Goal: Register for event/course

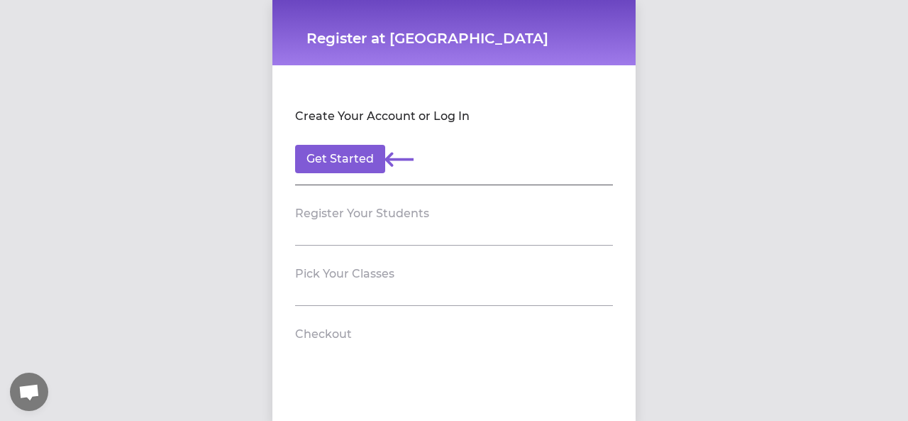
click at [672, 182] on div "Register at Binghamton FSC Create Your Account or Log In Get Started Register Y…" at bounding box center [454, 210] width 908 height 421
click at [682, 189] on div "Register at Binghamton FSC Create Your Account or Log In Get Started Register Y…" at bounding box center [454, 210] width 908 height 421
click at [352, 157] on button "Get Started" at bounding box center [340, 159] width 90 height 28
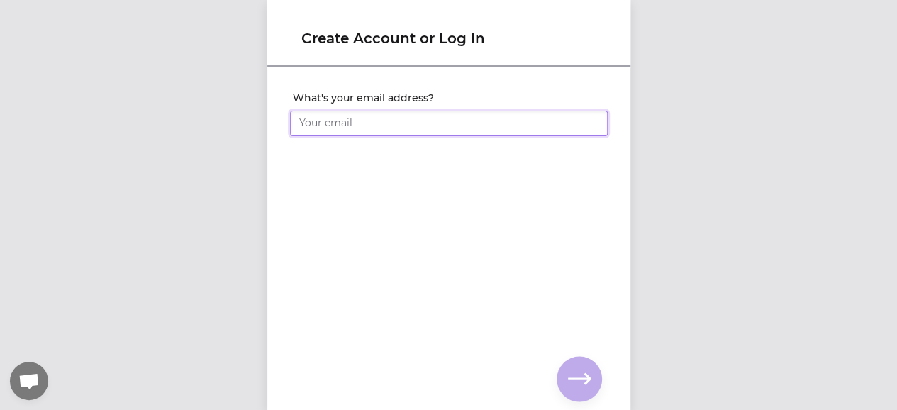
click at [407, 128] on input "What's your email address?" at bounding box center [449, 124] width 318 height 26
type input "[EMAIL_ADDRESS][DOMAIN_NAME]"
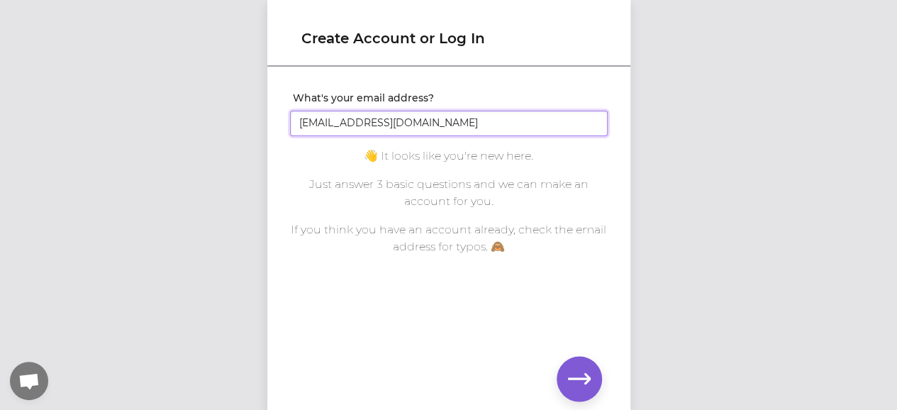
click input "submit" at bounding box center [0, 0] width 0 height 0
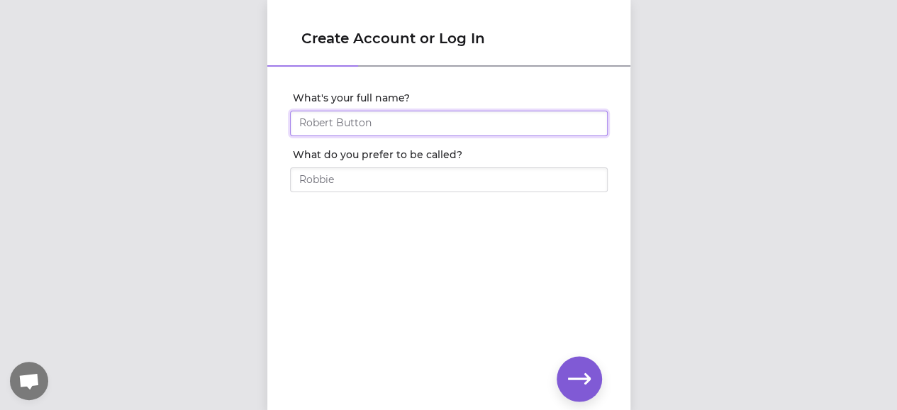
click at [406, 130] on input "What's your full name?" at bounding box center [449, 124] width 318 height 26
type input "J"
type input "[PERSON_NAME]"
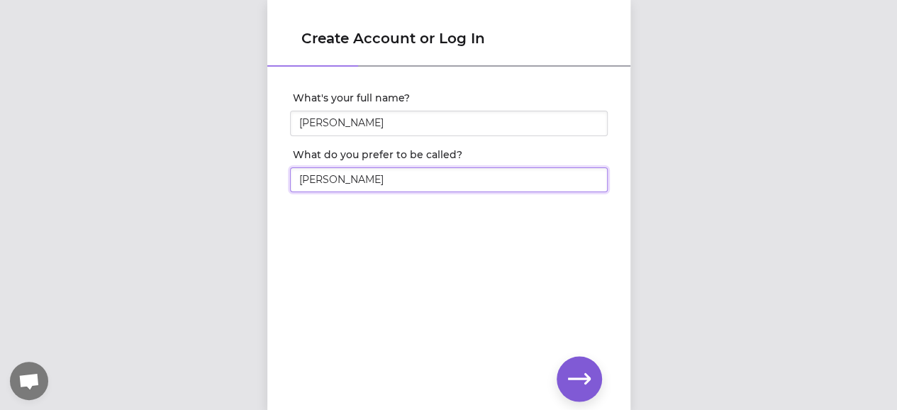
type input "[PERSON_NAME]"
click input "submit" at bounding box center [0, 0] width 0 height 0
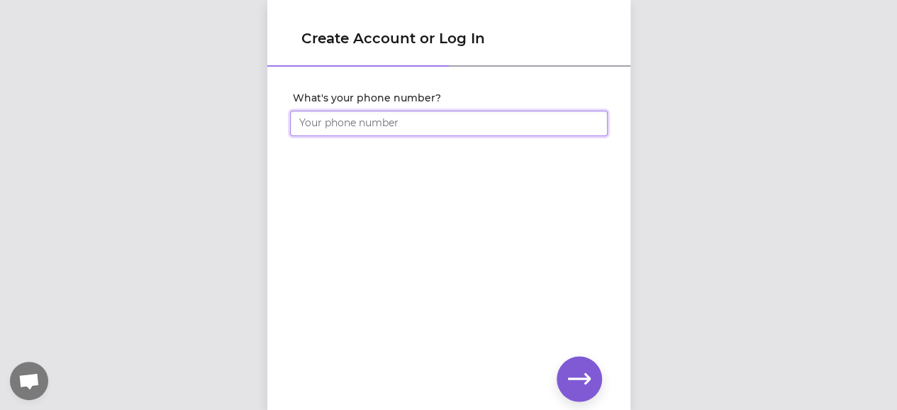
click at [498, 123] on input "What's your phone number?" at bounding box center [449, 124] width 318 height 26
type input "(845) 337-1058"
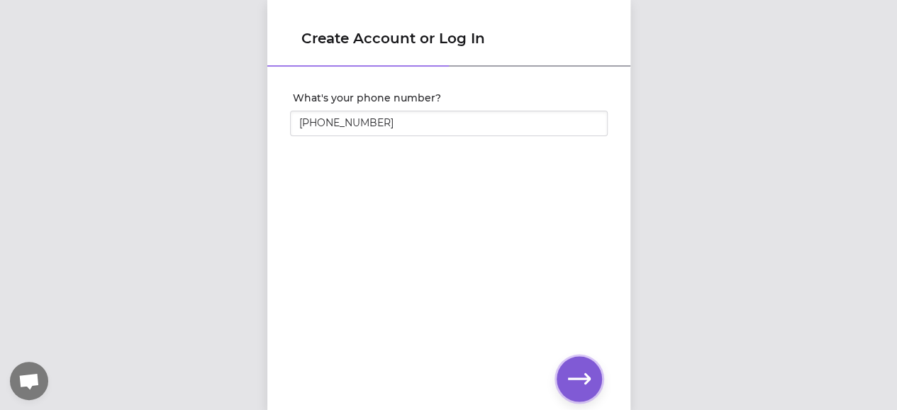
click at [582, 365] on button "button" at bounding box center [579, 378] width 45 height 45
click at [261, 202] on div "Create Account or Log In Set your account password" at bounding box center [448, 205] width 897 height 410
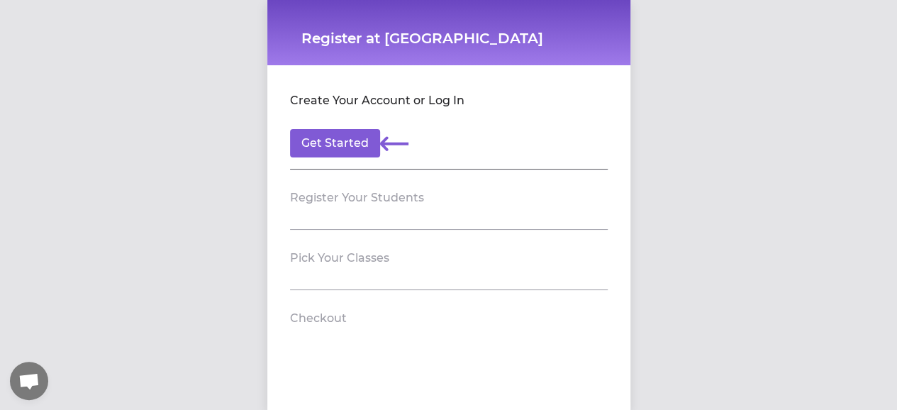
scroll to position [11, 0]
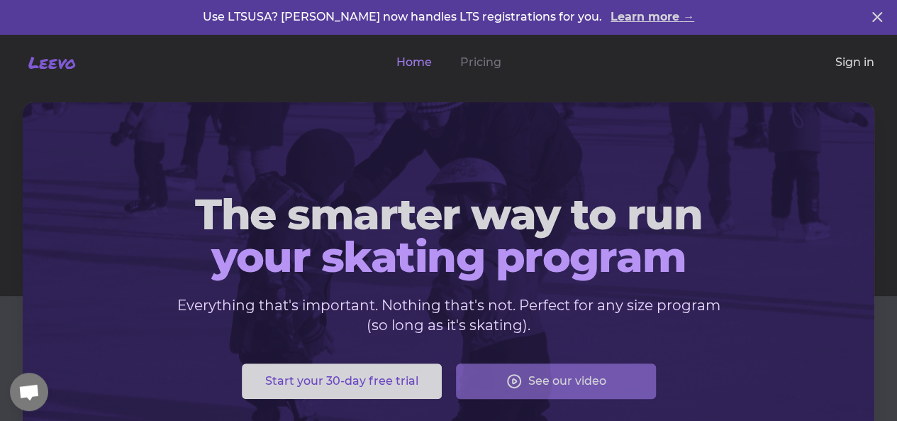
click at [848, 63] on link "Sign in" at bounding box center [855, 62] width 39 height 17
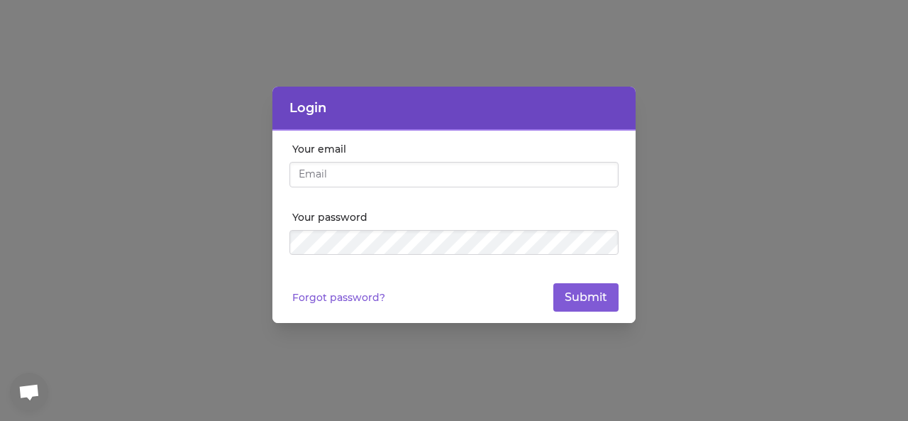
click at [404, 174] on input "Your email" at bounding box center [453, 175] width 329 height 26
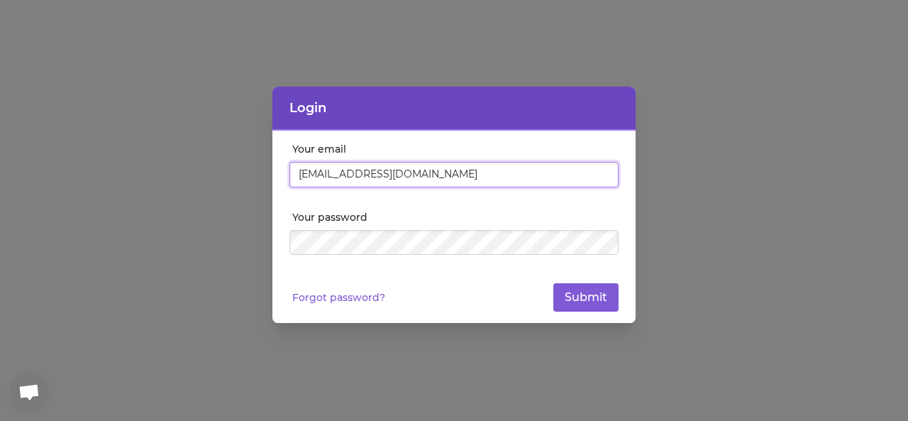
drag, startPoint x: 440, startPoint y: 175, endPoint x: 275, endPoint y: 161, distance: 165.9
click at [277, 161] on div "Your email [PERSON_NAME][EMAIL_ADDRESS][DOMAIN_NAME] Your password Forgot passw…" at bounding box center [453, 227] width 363 height 192
type input "[EMAIL_ADDRESS][DOMAIN_NAME]"
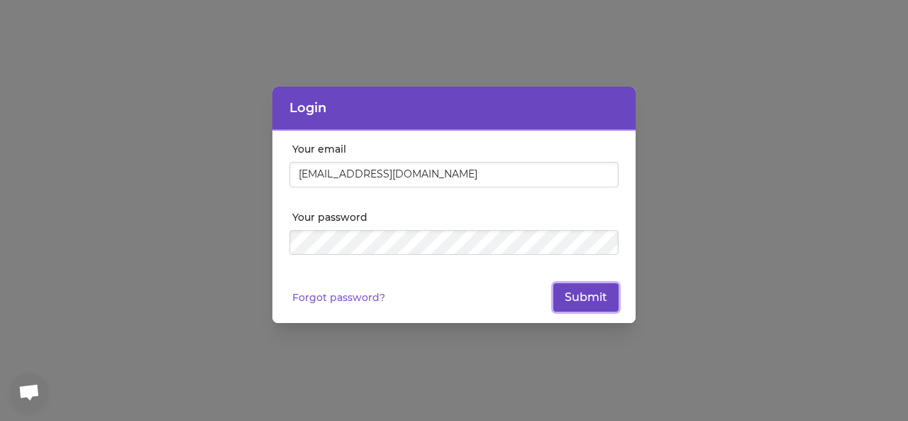
click at [596, 294] on button "Submit" at bounding box center [585, 297] width 65 height 28
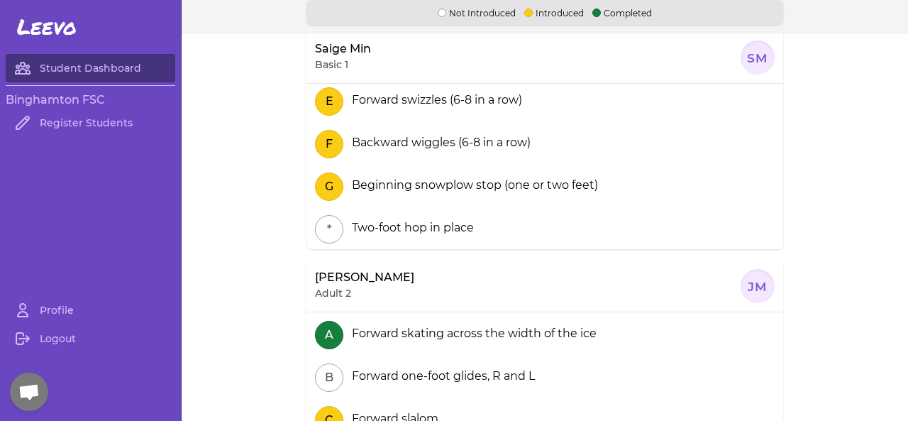
scroll to position [213, 0]
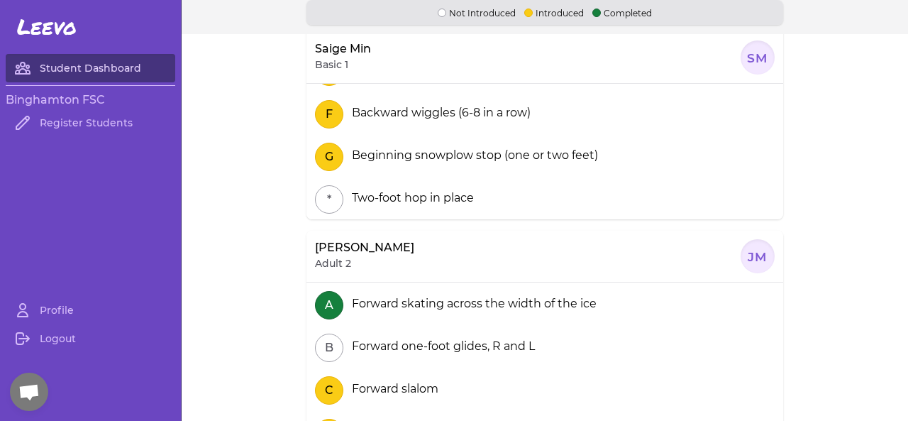
click at [106, 66] on link "Student Dashboard" at bounding box center [91, 68] width 170 height 28
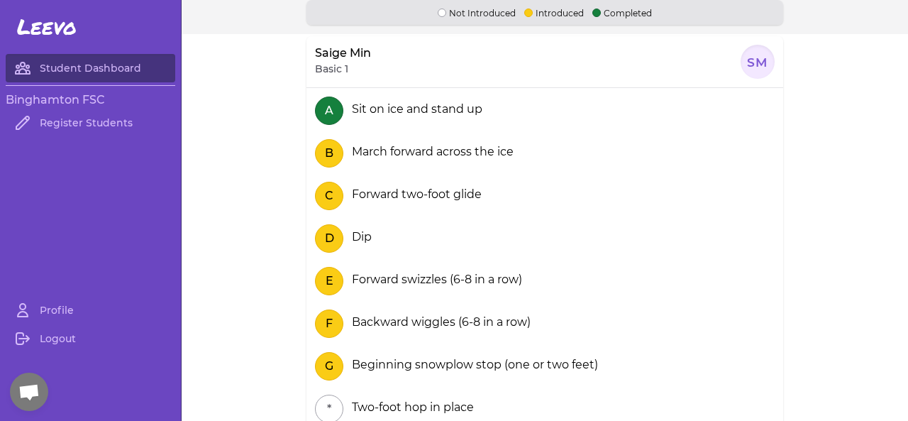
scroll to position [0, 0]
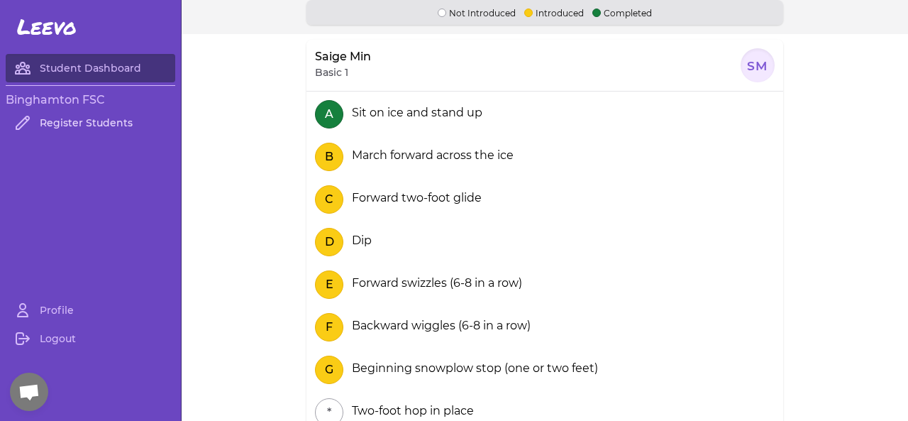
click at [104, 118] on link "Register Students" at bounding box center [91, 123] width 170 height 28
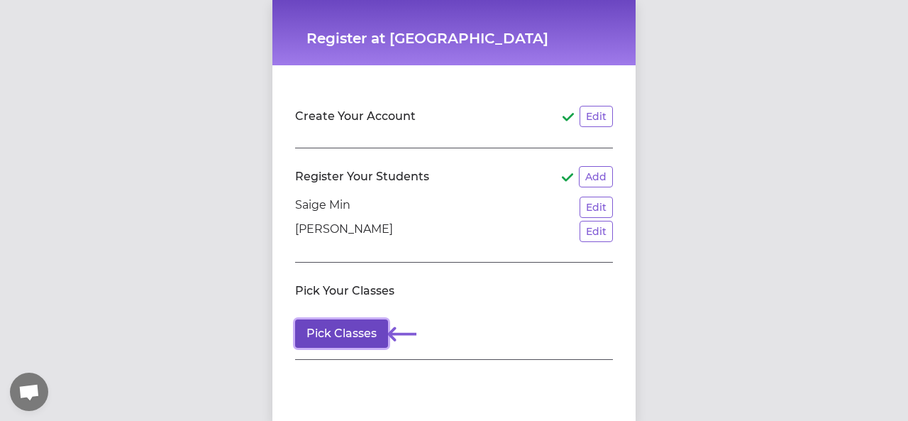
click at [346, 328] on button "Pick Classes" at bounding box center [341, 333] width 93 height 28
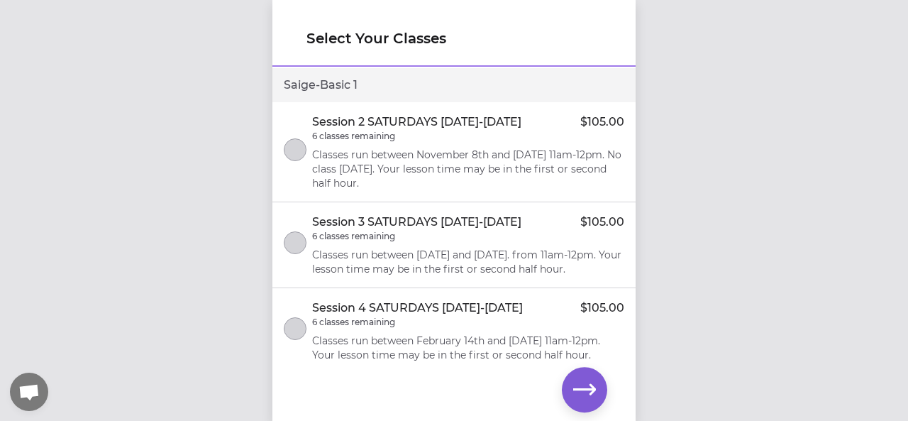
click at [453, 162] on p "Classes run between November 8th and [DATE] 11am-12pm. No class [DATE]. Your le…" at bounding box center [468, 169] width 312 height 43
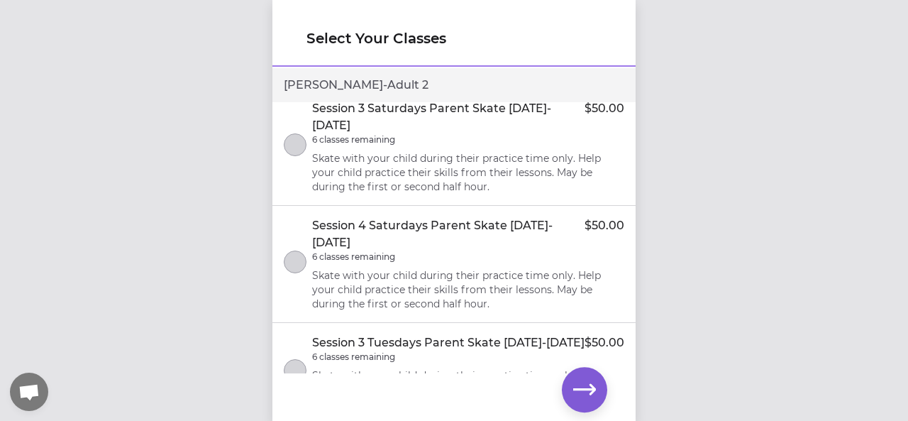
scroll to position [1246, 0]
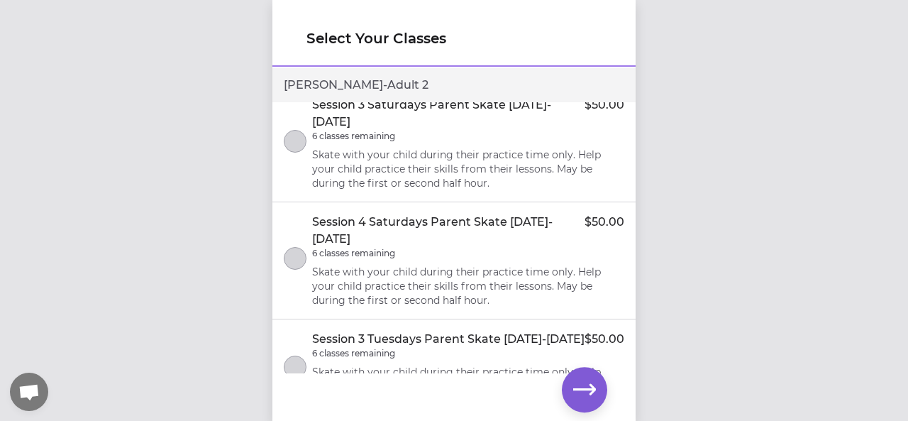
click at [458, 73] on p "Skate with your child during their practice time only. Help your child practice…" at bounding box center [468, 52] width 312 height 43
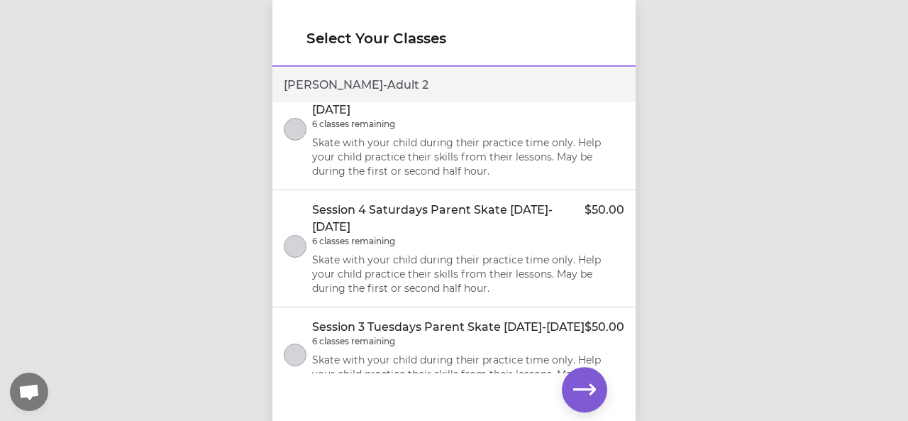
scroll to position [1265, 0]
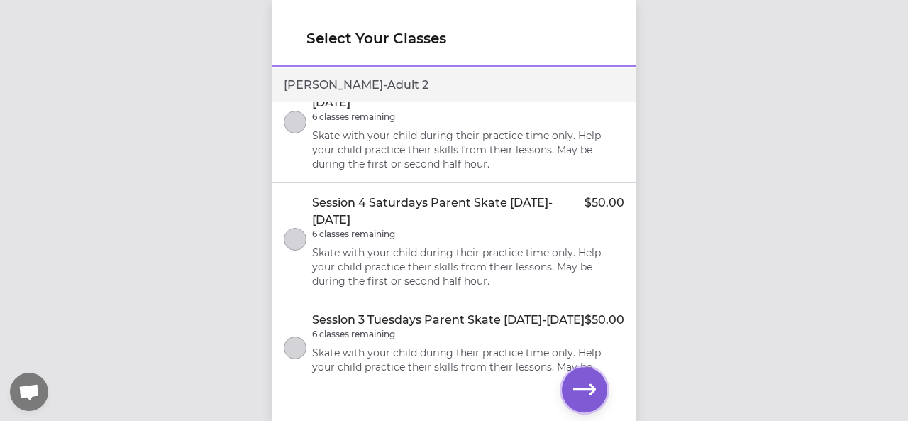
click at [584, 384] on icon "button" at bounding box center [584, 389] width 23 height 23
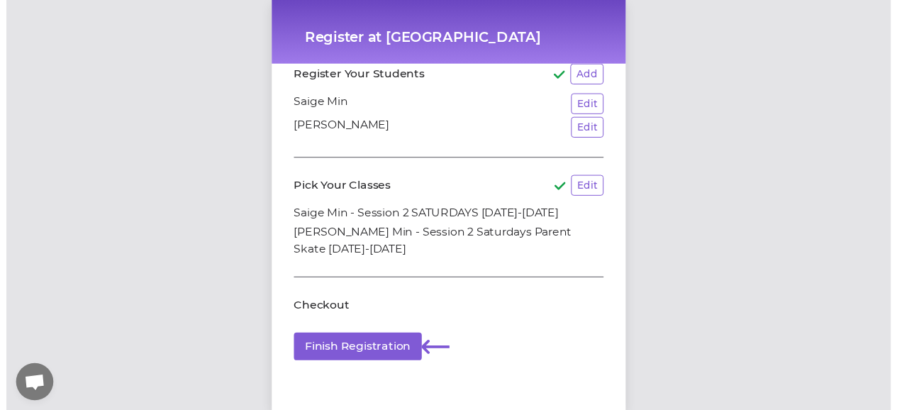
scroll to position [131, 0]
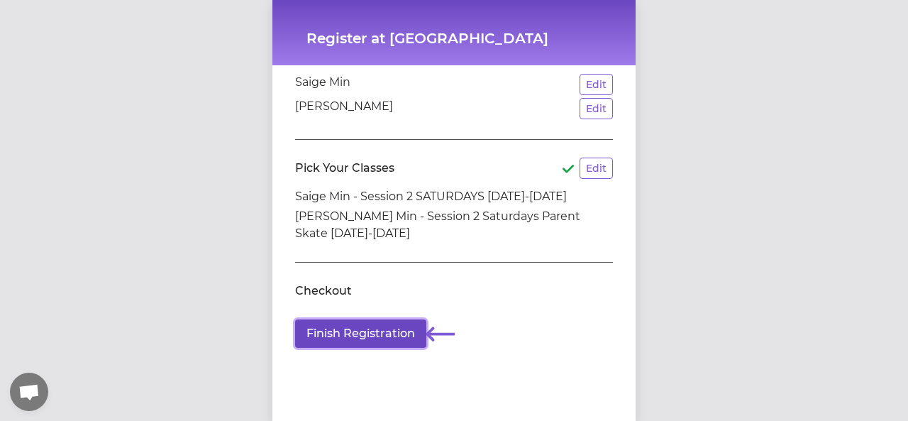
click at [393, 320] on button "Finish Registration" at bounding box center [360, 333] width 131 height 28
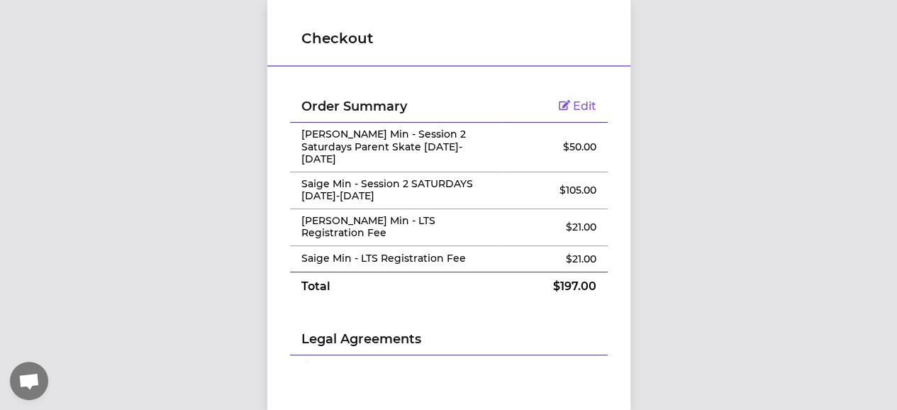
scroll to position [11, 0]
click at [566, 99] on link "Edit" at bounding box center [578, 105] width 38 height 13
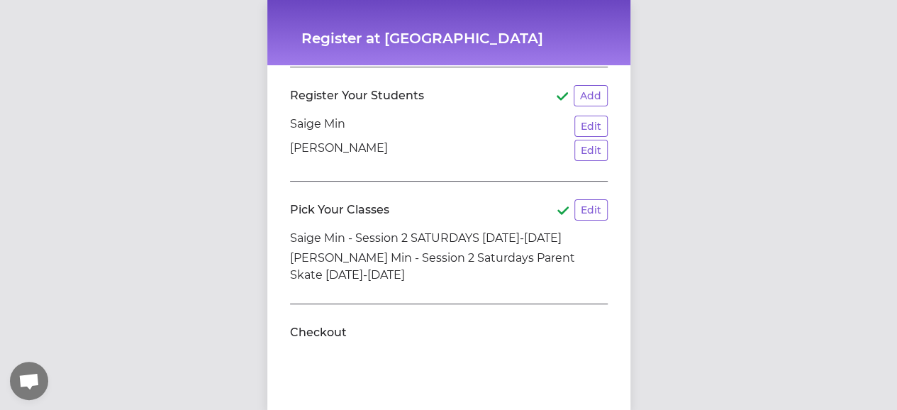
scroll to position [131, 0]
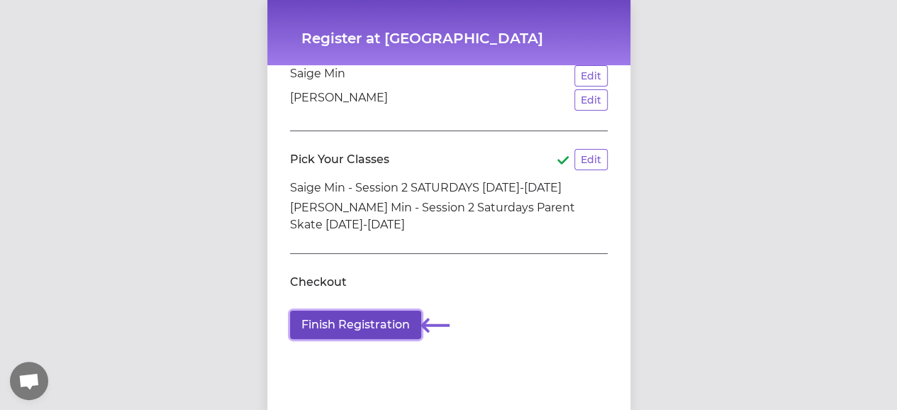
click at [370, 313] on button "Finish Registration" at bounding box center [355, 325] width 131 height 28
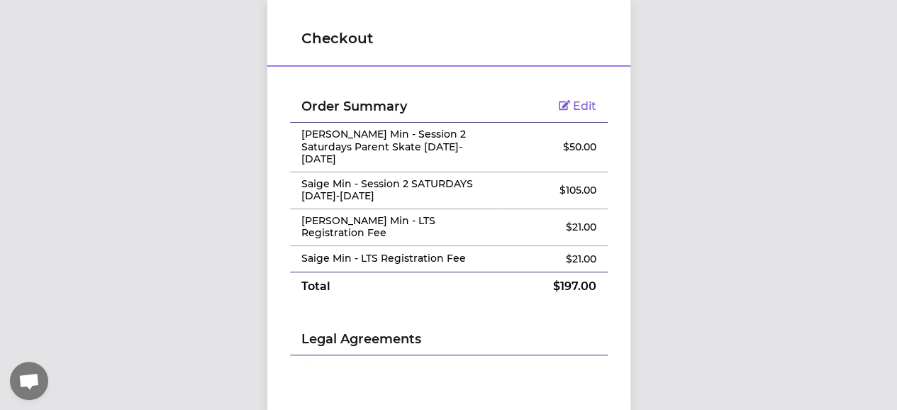
scroll to position [11, 0]
